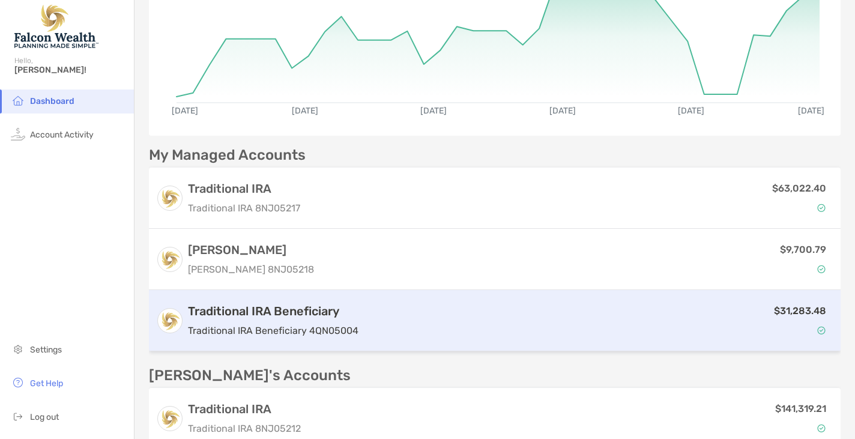
scroll to position [174, 0]
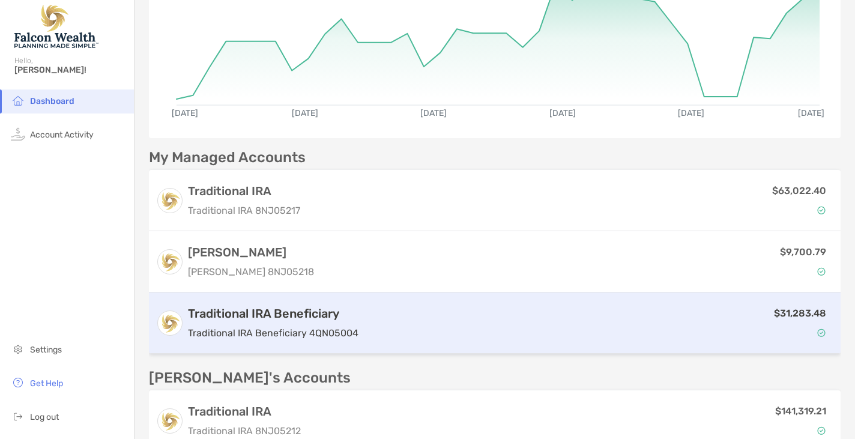
click at [268, 318] on h3 "Traditional IRA Beneficiary" at bounding box center [273, 313] width 171 height 14
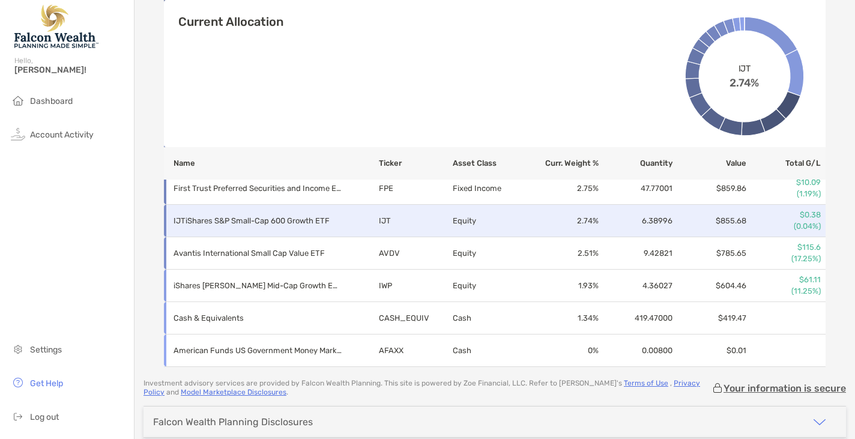
scroll to position [886, 0]
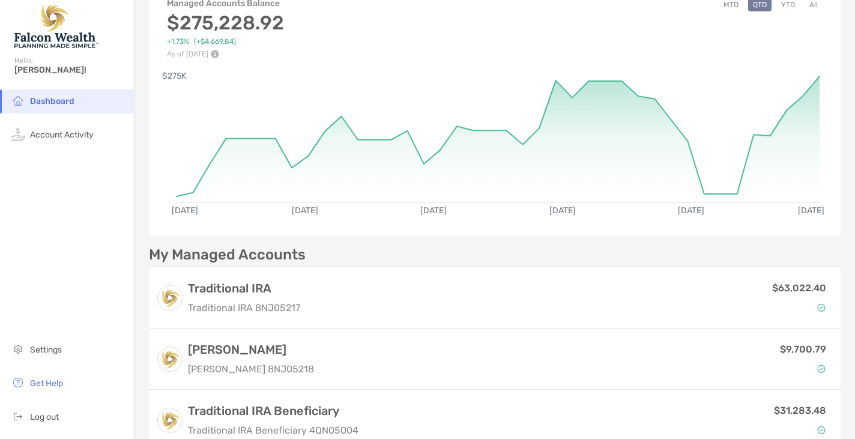
scroll to position [77, 0]
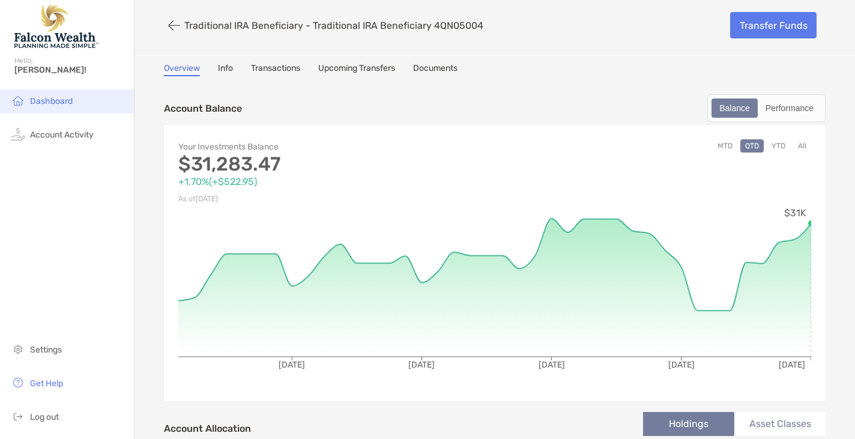
click at [45, 97] on span "Dashboard" at bounding box center [51, 101] width 43 height 10
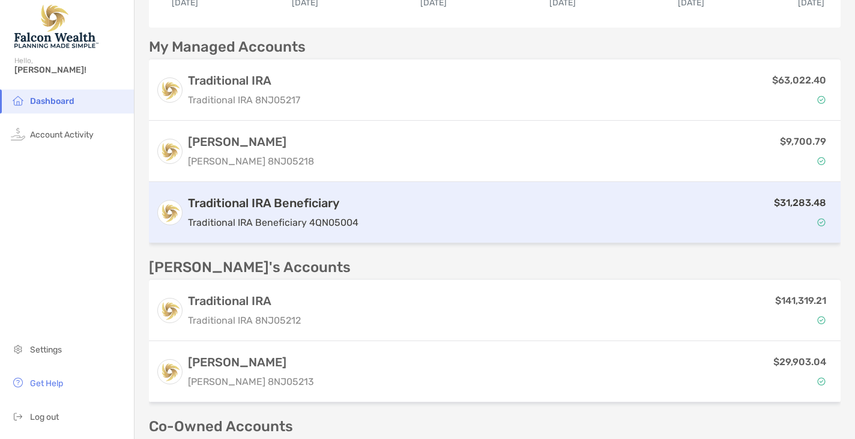
scroll to position [287, 0]
